Goal: Information Seeking & Learning: Learn about a topic

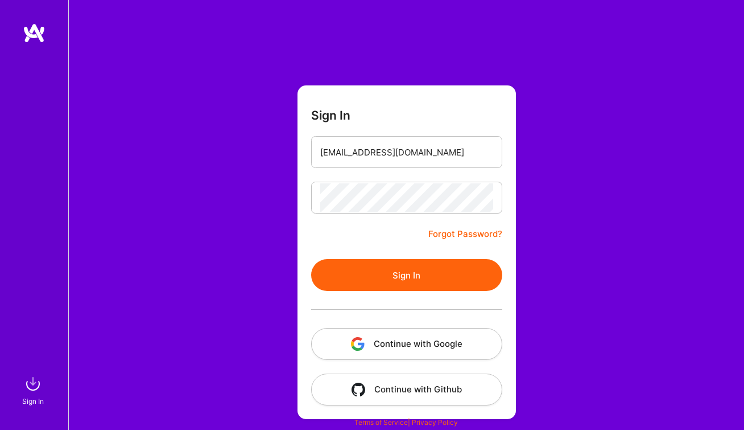
click at [362, 273] on button "Sign In" at bounding box center [406, 275] width 191 height 32
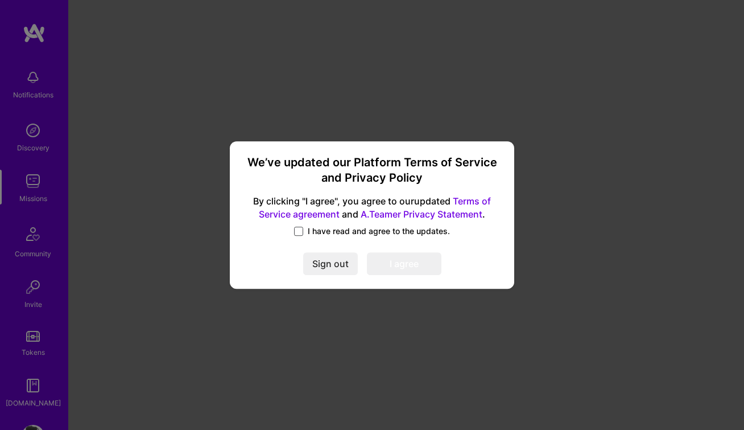
click at [303, 232] on span at bounding box center [298, 230] width 9 height 9
click at [0, 0] on input "I have read and agree to the updates." at bounding box center [0, 0] width 0 height 0
click at [380, 263] on button "I agree" at bounding box center [404, 264] width 75 height 23
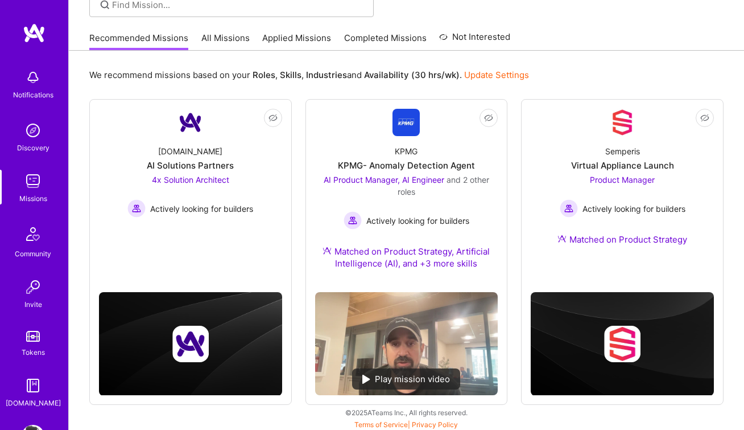
scroll to position [93, 0]
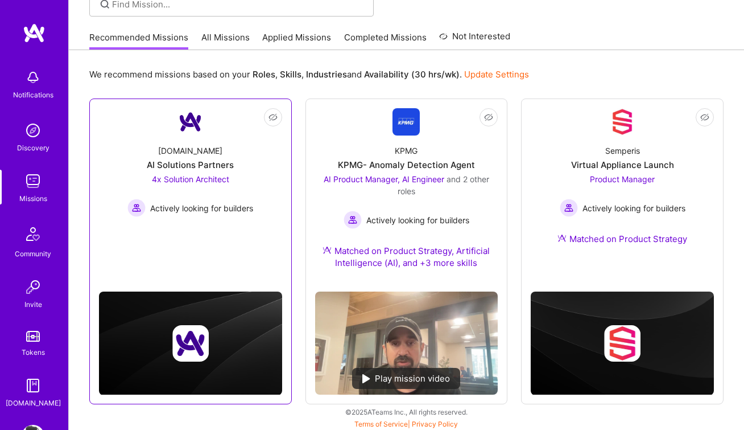
click at [130, 230] on link "Not Interested [DOMAIN_NAME] AI Solutions Partners 4x Solution Architect Active…" at bounding box center [190, 177] width 183 height 138
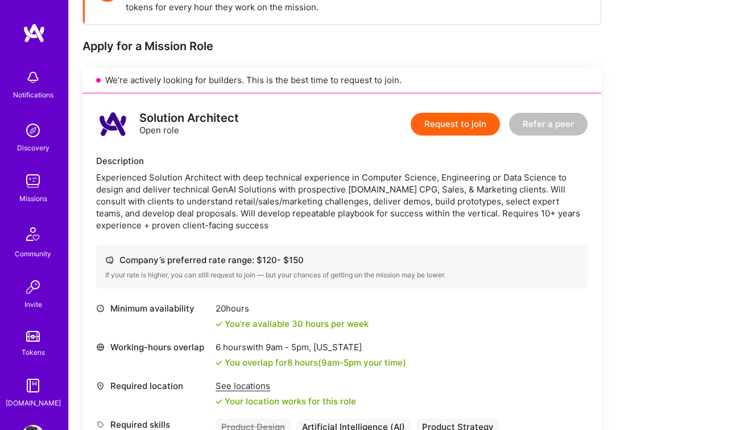
scroll to position [200, 0]
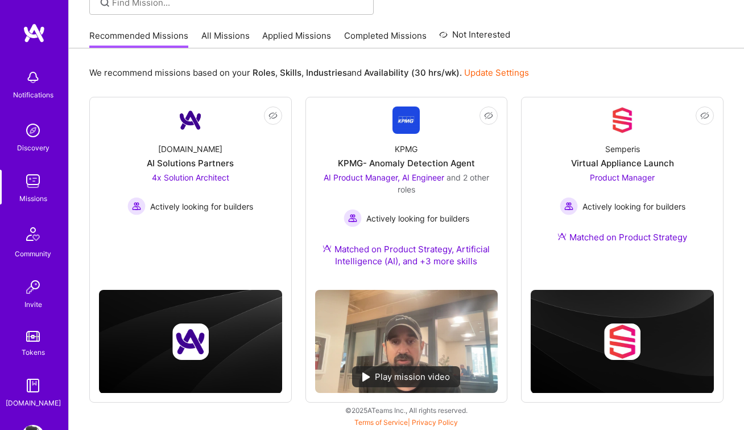
scroll to position [93, 0]
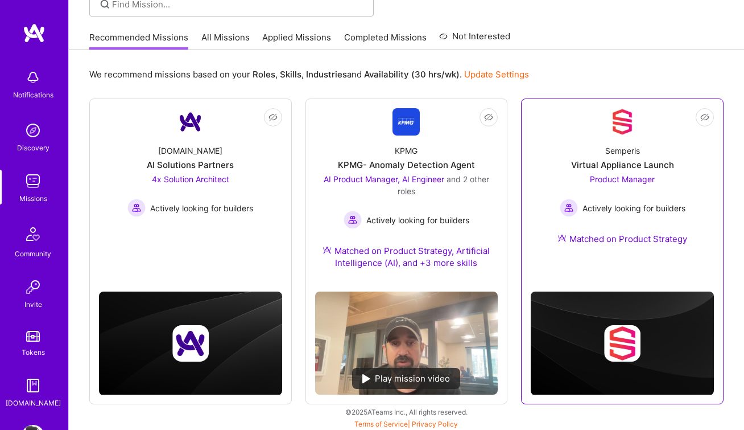
click at [612, 170] on div "Virtual Appliance Launch" at bounding box center [622, 165] width 103 height 12
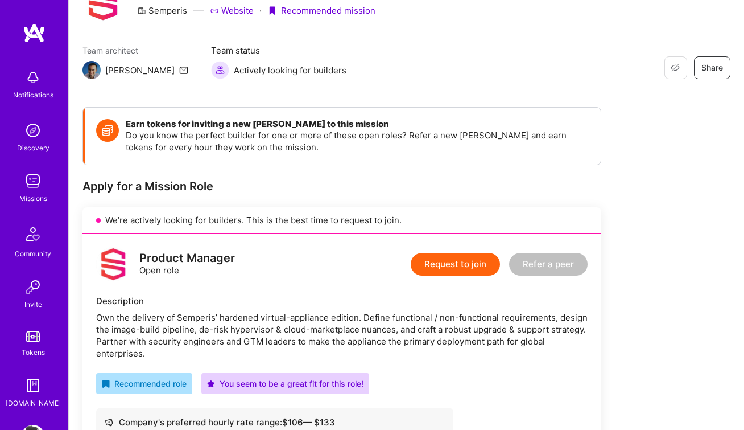
scroll to position [26, 0]
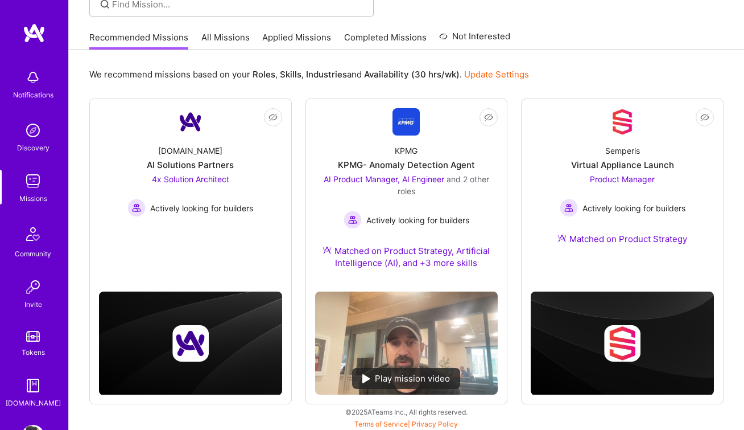
scroll to position [95, 0]
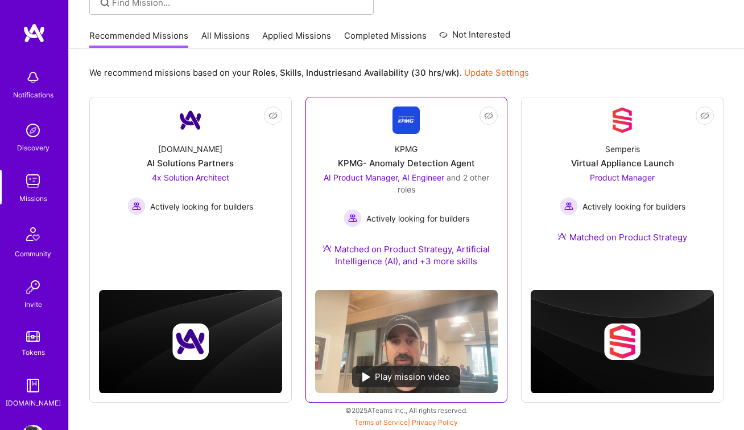
click at [447, 162] on div "KPMG- Anomaly Detection Agent" at bounding box center [406, 163] width 137 height 12
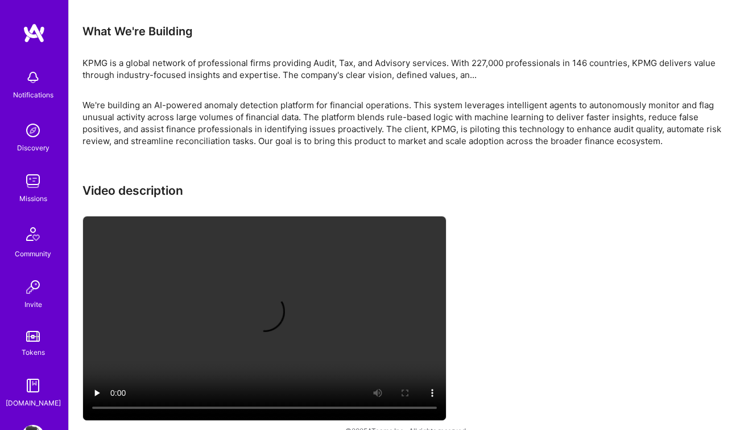
scroll to position [2068, 0]
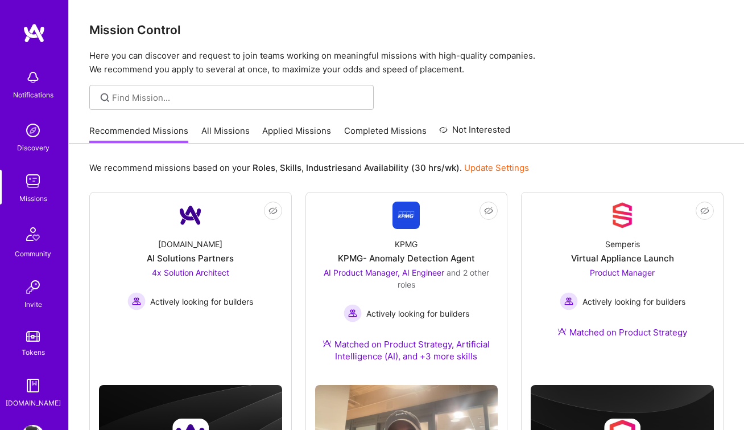
click at [32, 185] on img at bounding box center [33, 181] width 23 height 23
click at [39, 241] on img at bounding box center [32, 233] width 27 height 27
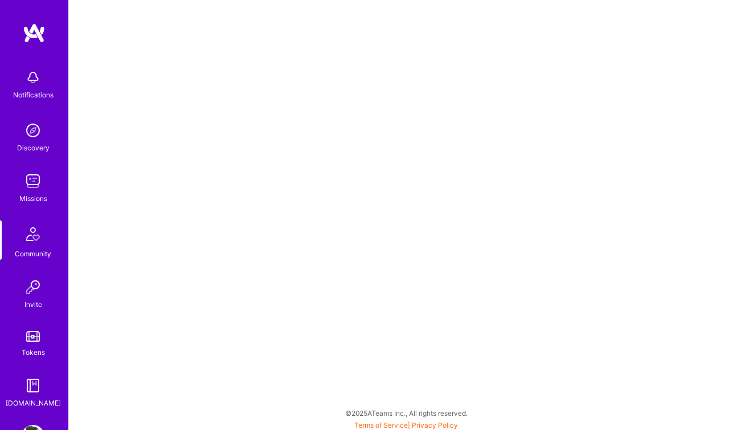
click at [38, 32] on img at bounding box center [34, 33] width 23 height 20
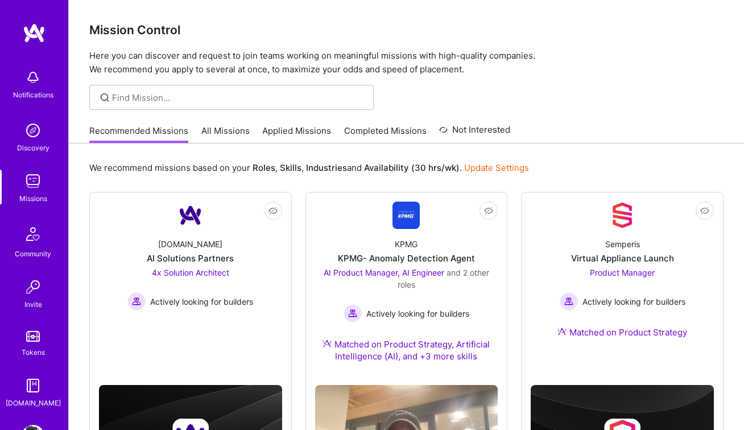
scroll to position [40, 0]
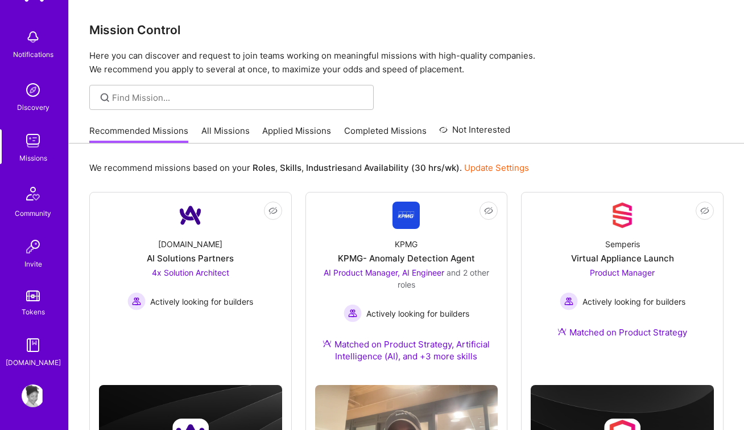
click at [34, 397] on img at bounding box center [33, 395] width 23 height 23
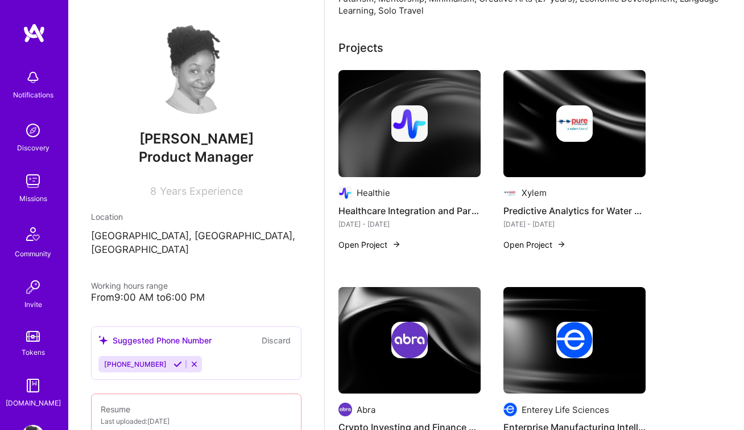
scroll to position [460, 0]
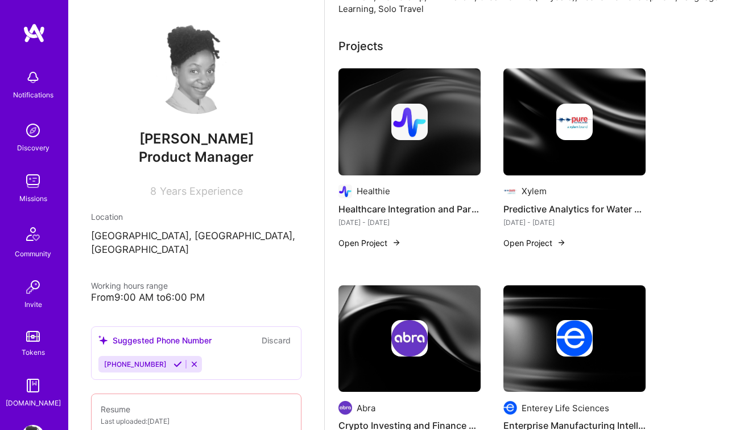
click at [358, 242] on button "Open Project" at bounding box center [370, 243] width 63 height 12
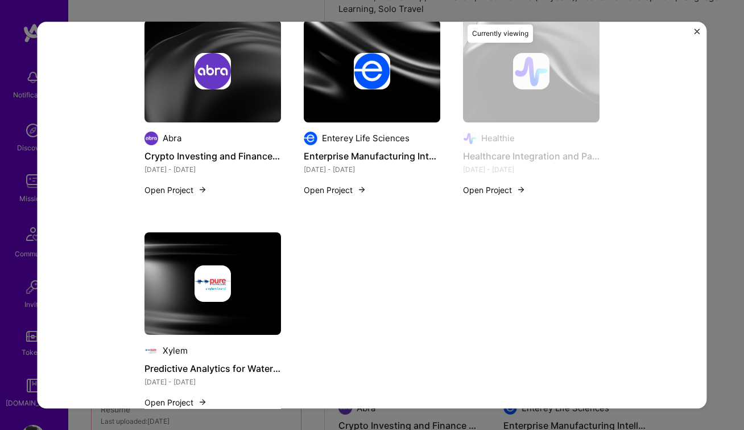
scroll to position [620, 0]
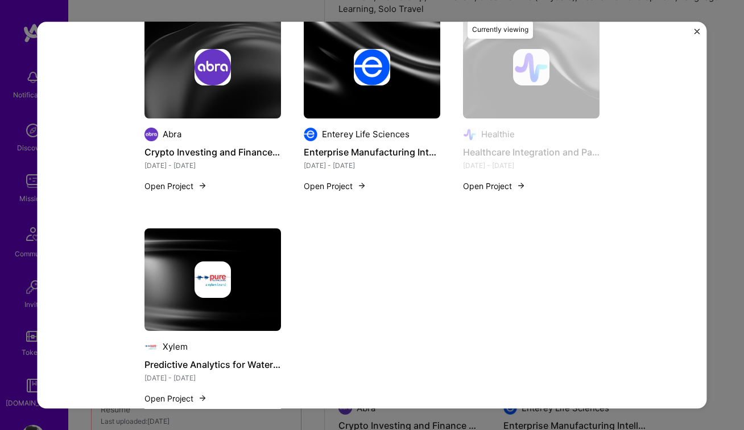
click at [353, 188] on button "Open Project" at bounding box center [335, 186] width 63 height 12
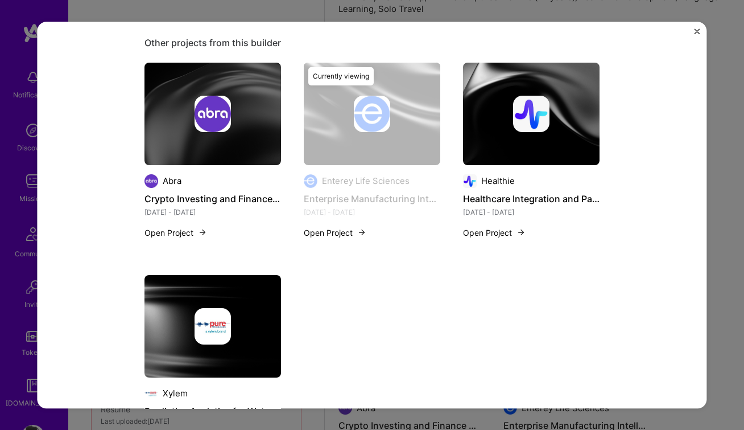
scroll to position [634, 0]
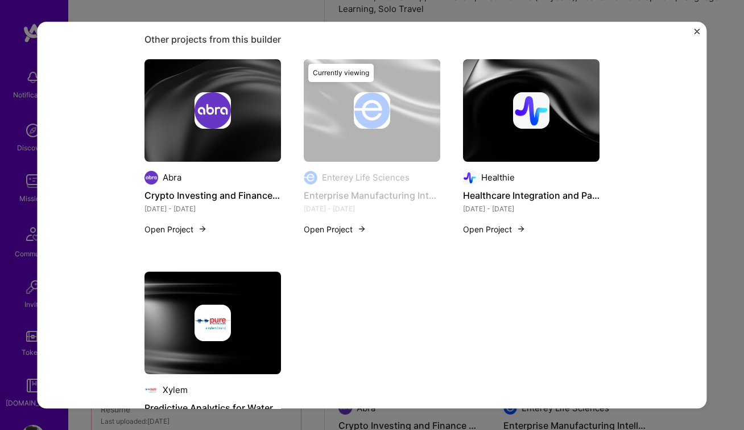
click at [476, 223] on button "Open Project" at bounding box center [494, 229] width 63 height 12
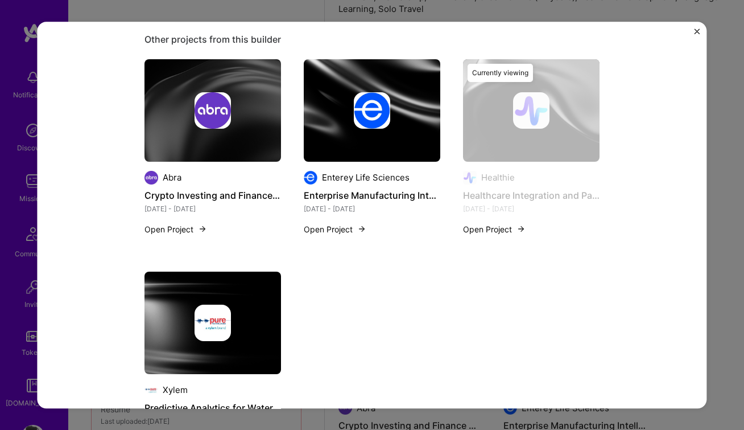
scroll to position [652, 0]
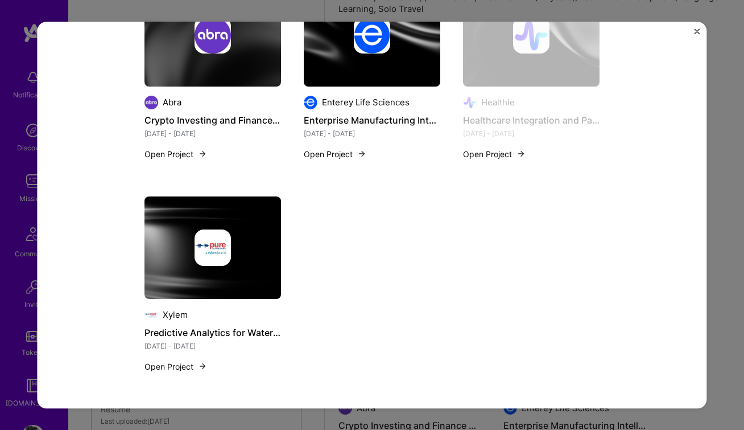
click at [197, 365] on button "Open Project" at bounding box center [176, 366] width 63 height 12
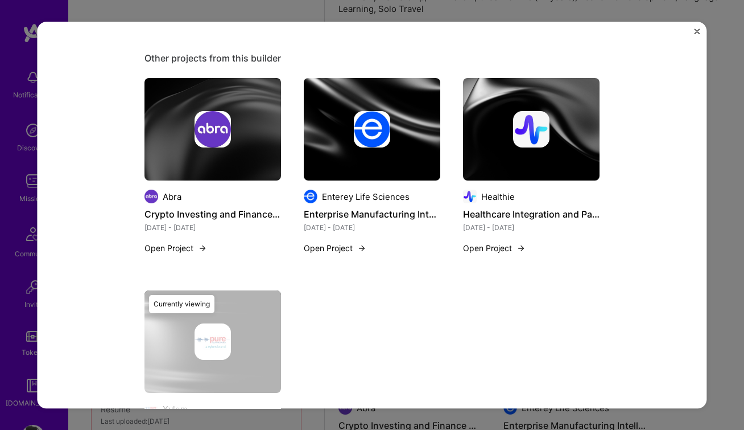
scroll to position [545, 0]
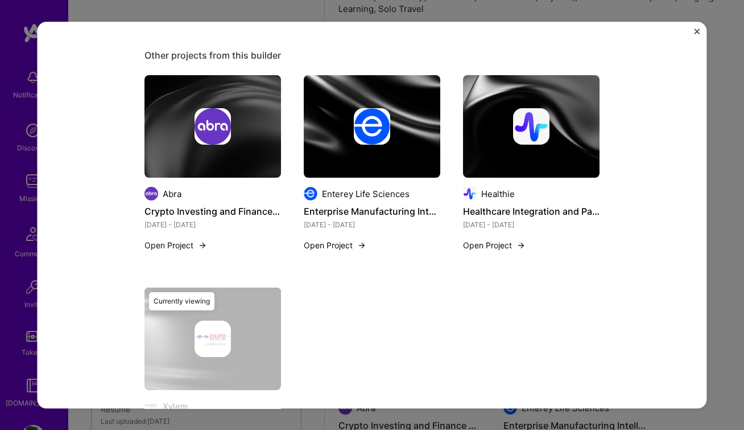
click at [700, 30] on div "Predictive Analytics for Water Solutions Xylem Environment, Big Data Role Produ…" at bounding box center [372, 215] width 670 height 387
click at [696, 30] on img "Close" at bounding box center [698, 31] width 6 height 6
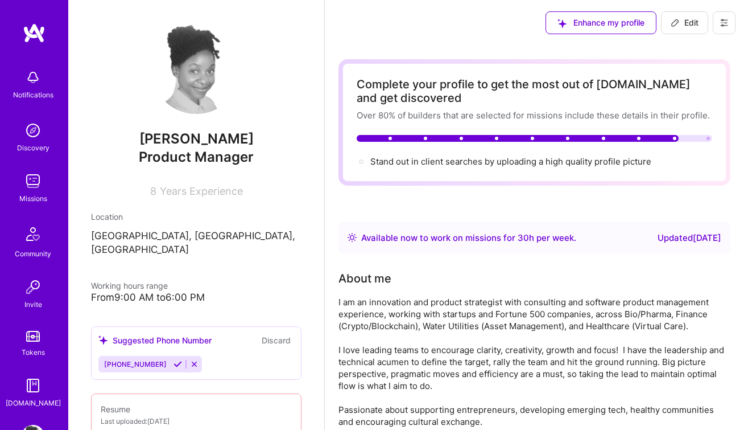
click at [35, 184] on img at bounding box center [33, 181] width 23 height 23
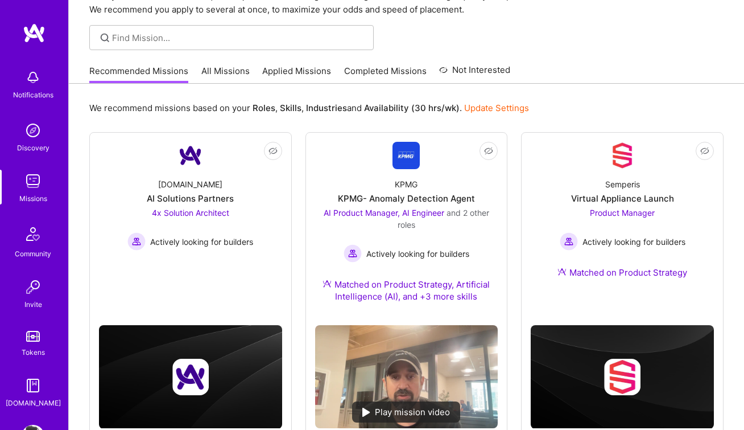
scroll to position [95, 0]
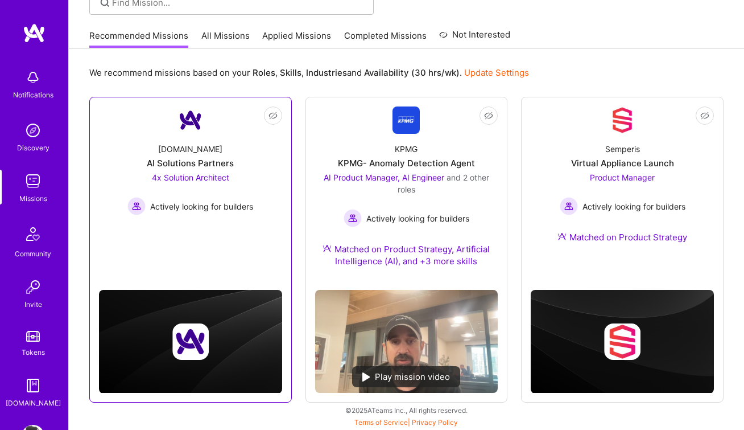
click at [272, 208] on div "[DOMAIN_NAME] AI Solutions Partners 4x Solution Architect Actively looking for …" at bounding box center [190, 174] width 183 height 81
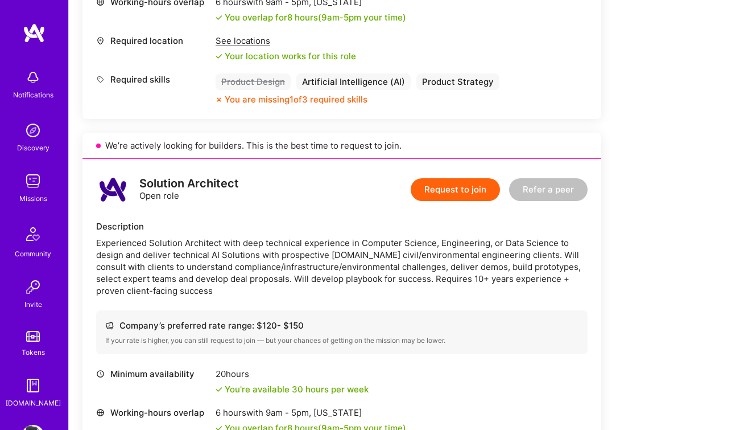
scroll to position [546, 0]
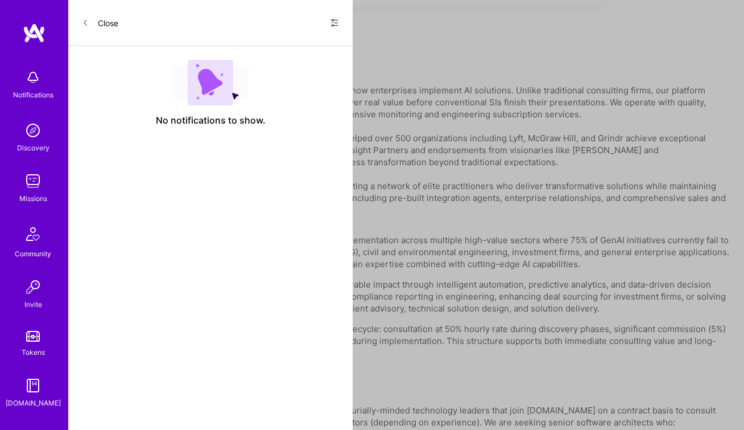
scroll to position [95, 0]
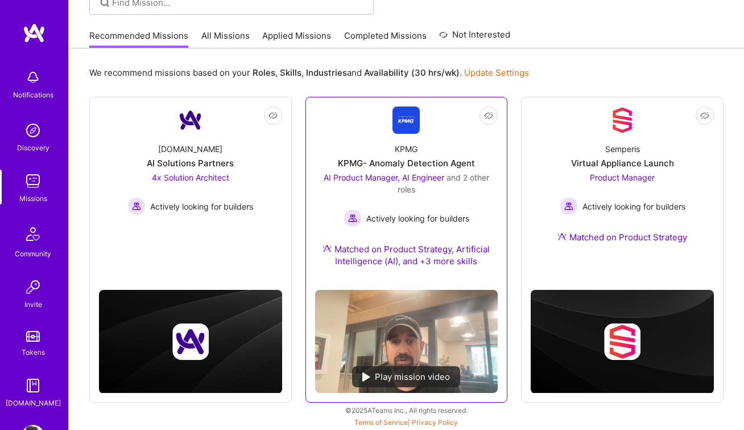
click at [402, 372] on div "Play mission video" at bounding box center [406, 376] width 108 height 21
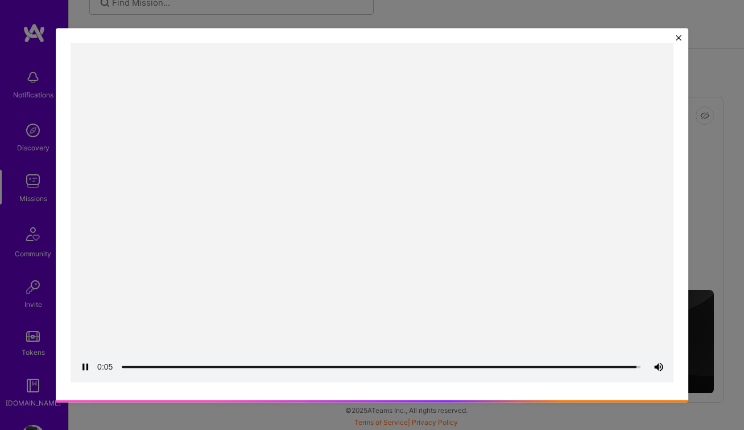
click at [679, 36] on img "Close" at bounding box center [679, 38] width 6 height 6
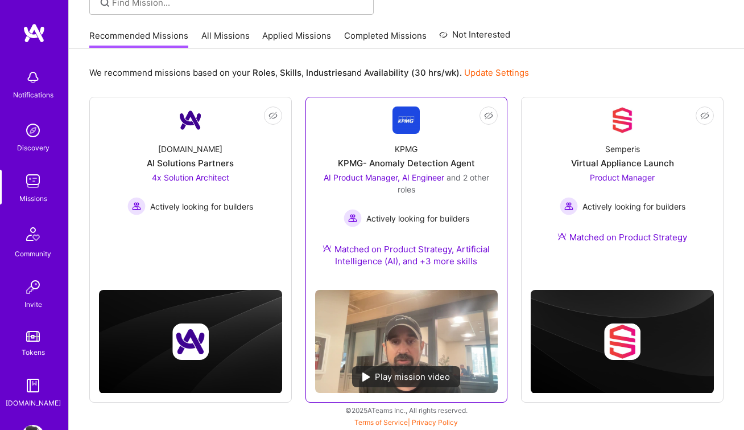
click at [424, 142] on div "KPMG KPMG- Anomaly Detection Agent AI Product Manager, AI Engineer and 2 other …" at bounding box center [406, 207] width 183 height 147
